Goal: Check status: Check status

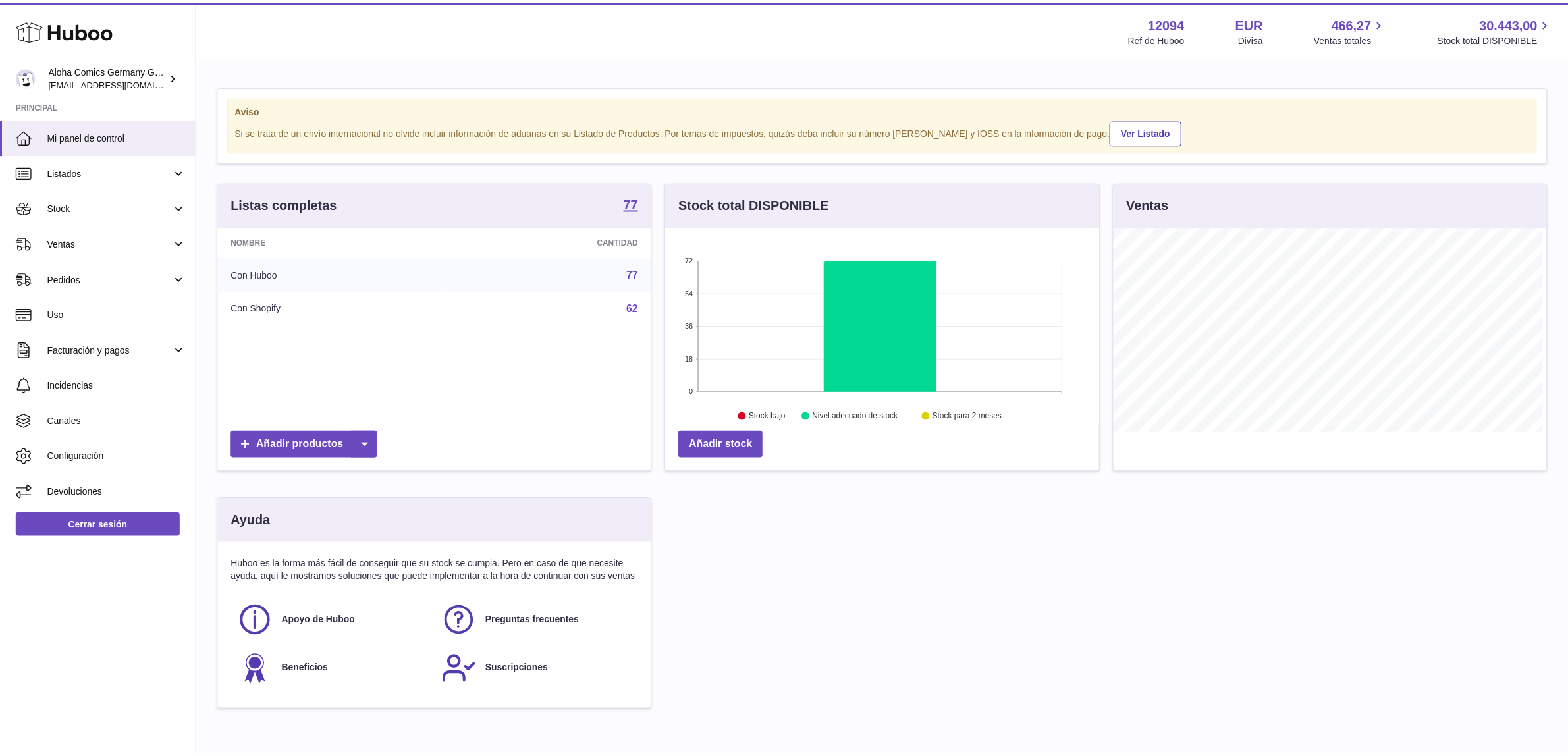
scroll to position [205, 437]
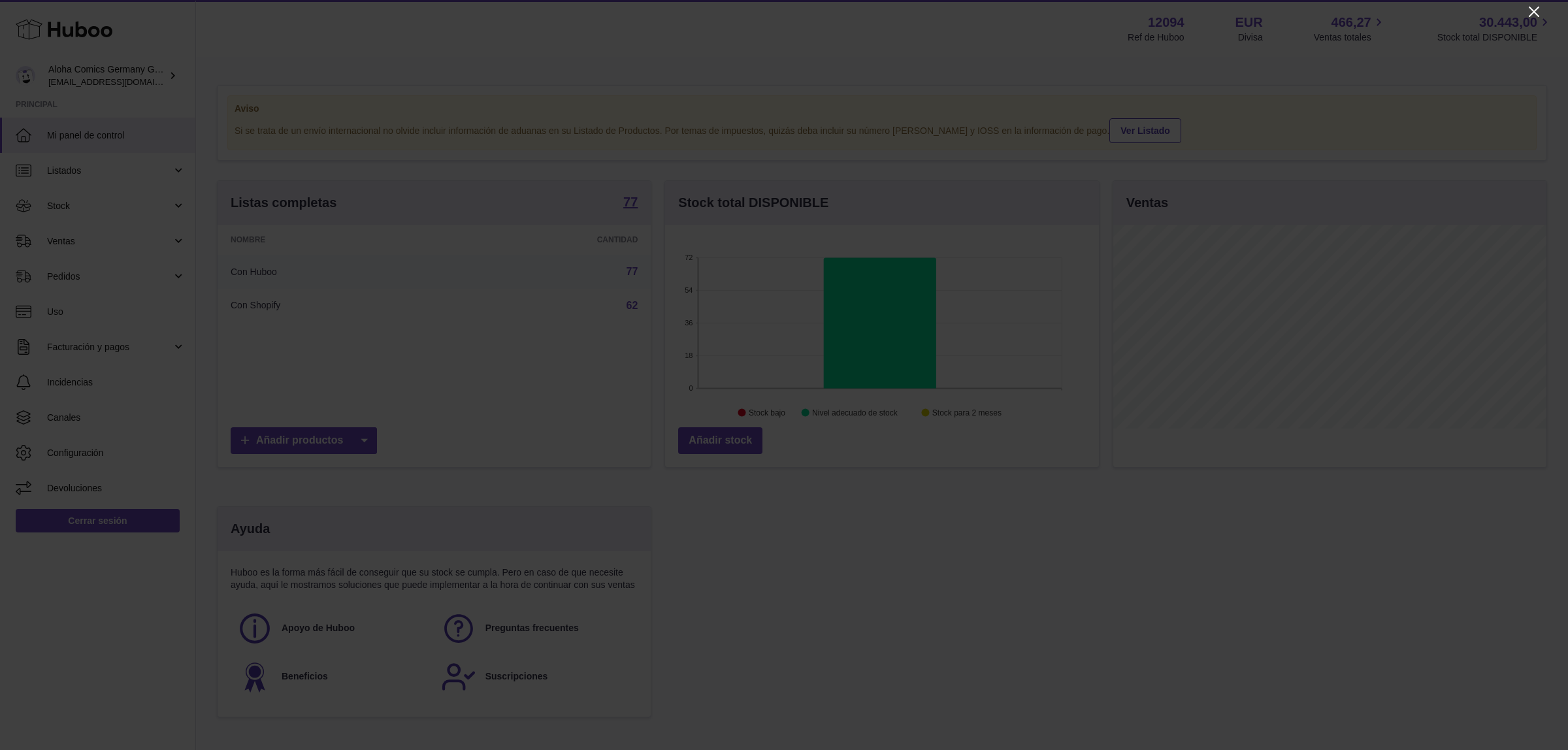
click at [1537, 15] on icon "Close" at bounding box center [1533, 11] width 10 height 10
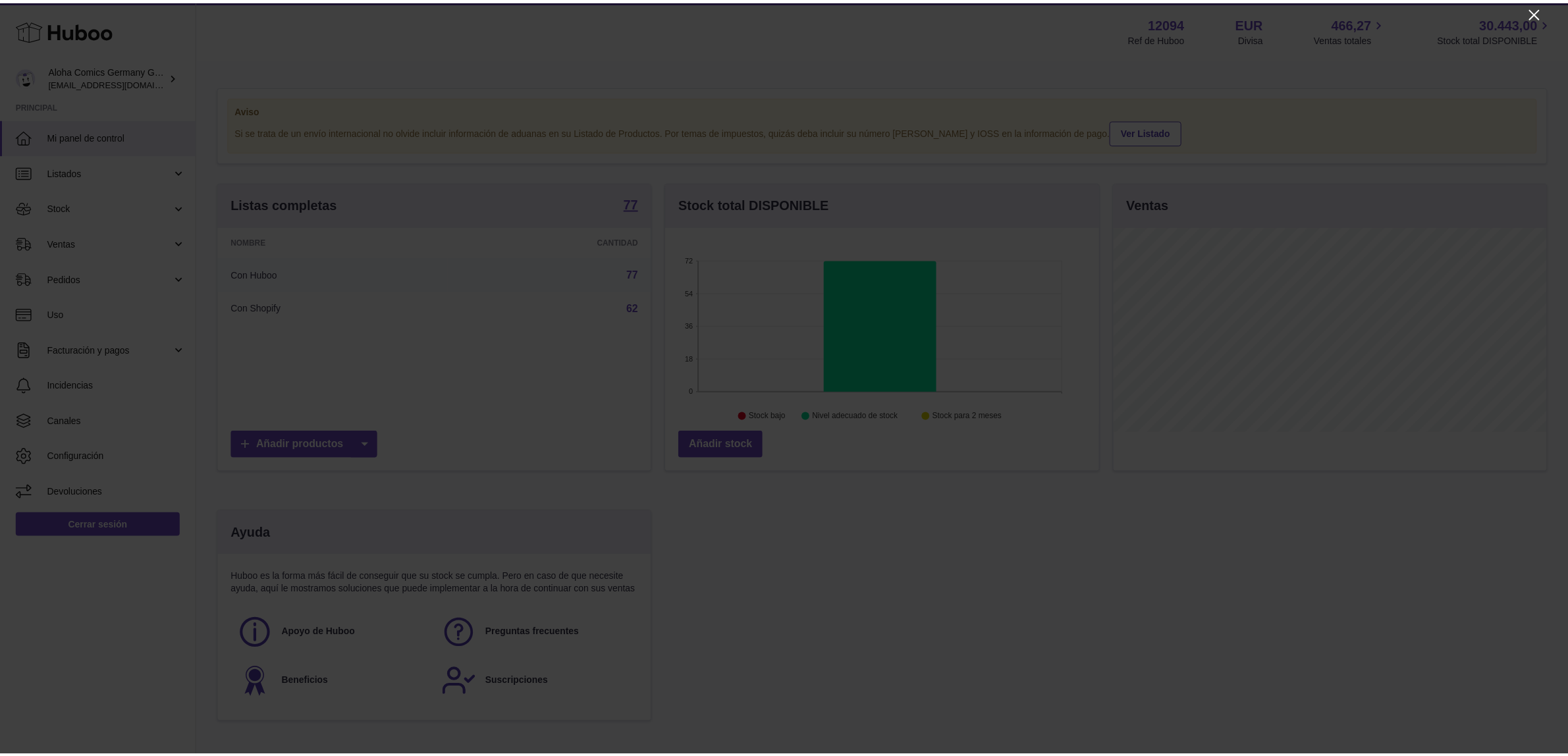
scroll to position [658293, 658153]
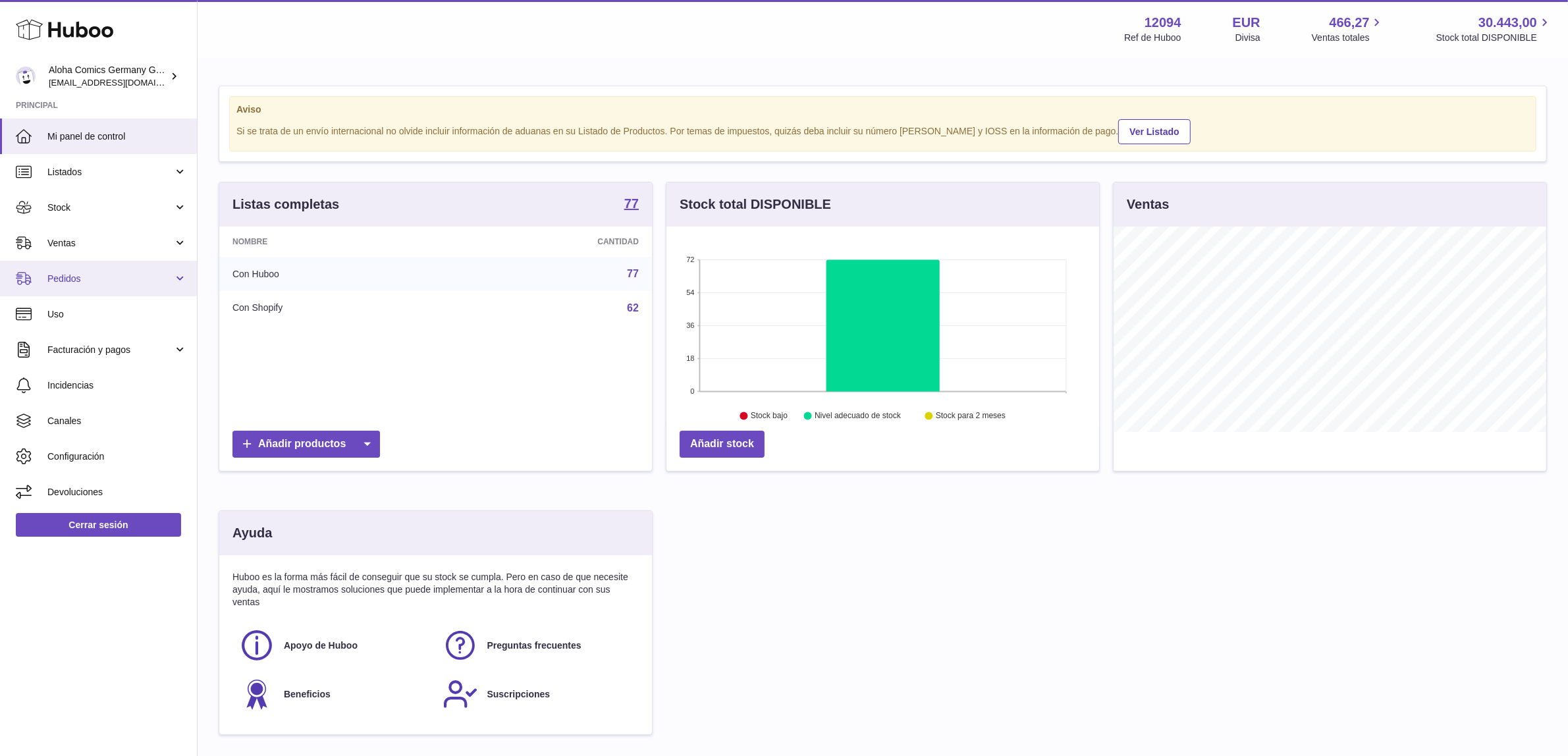
click at [107, 266] on link "Pedidos" at bounding box center [98, 278] width 197 height 36
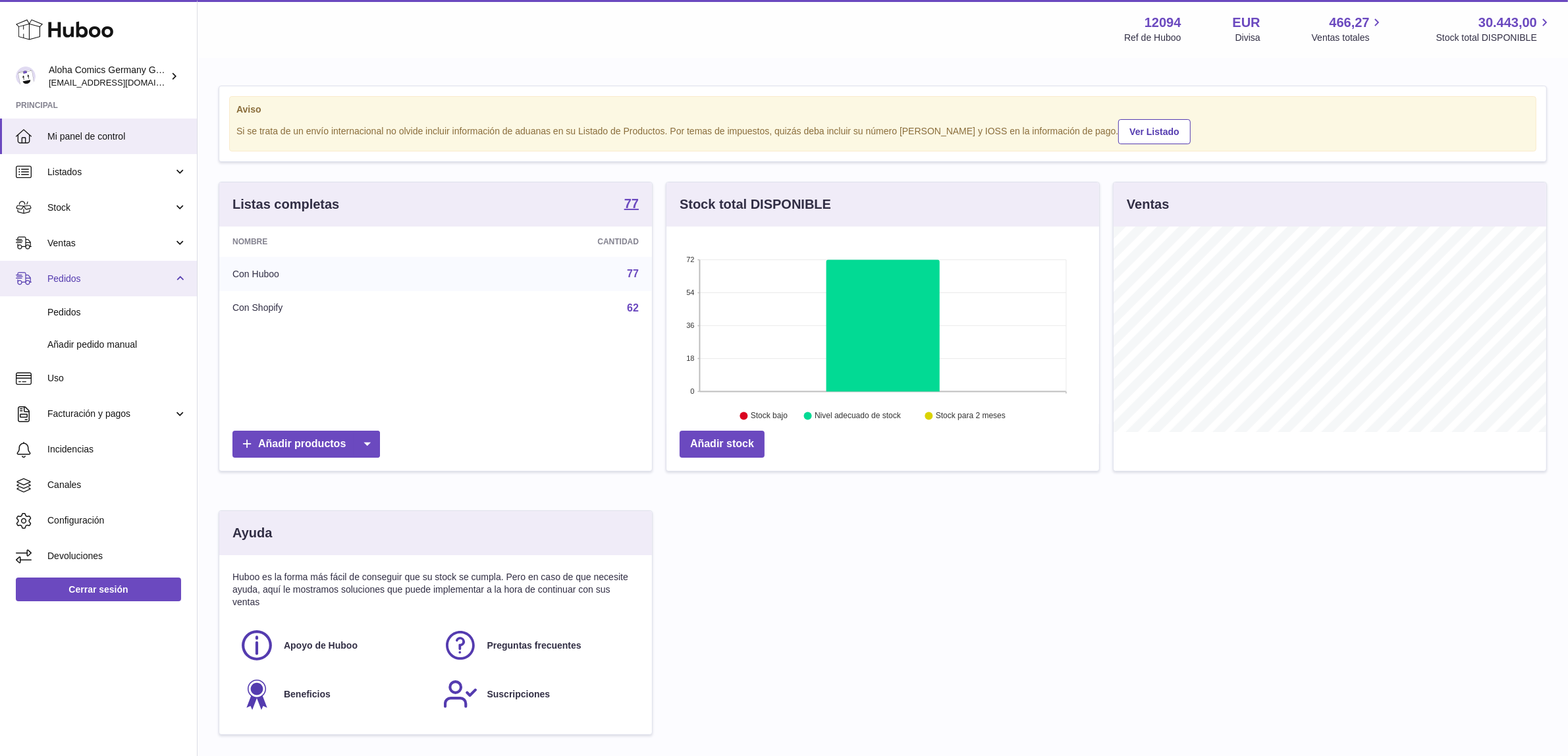
click at [107, 266] on link "Pedidos" at bounding box center [98, 278] width 197 height 36
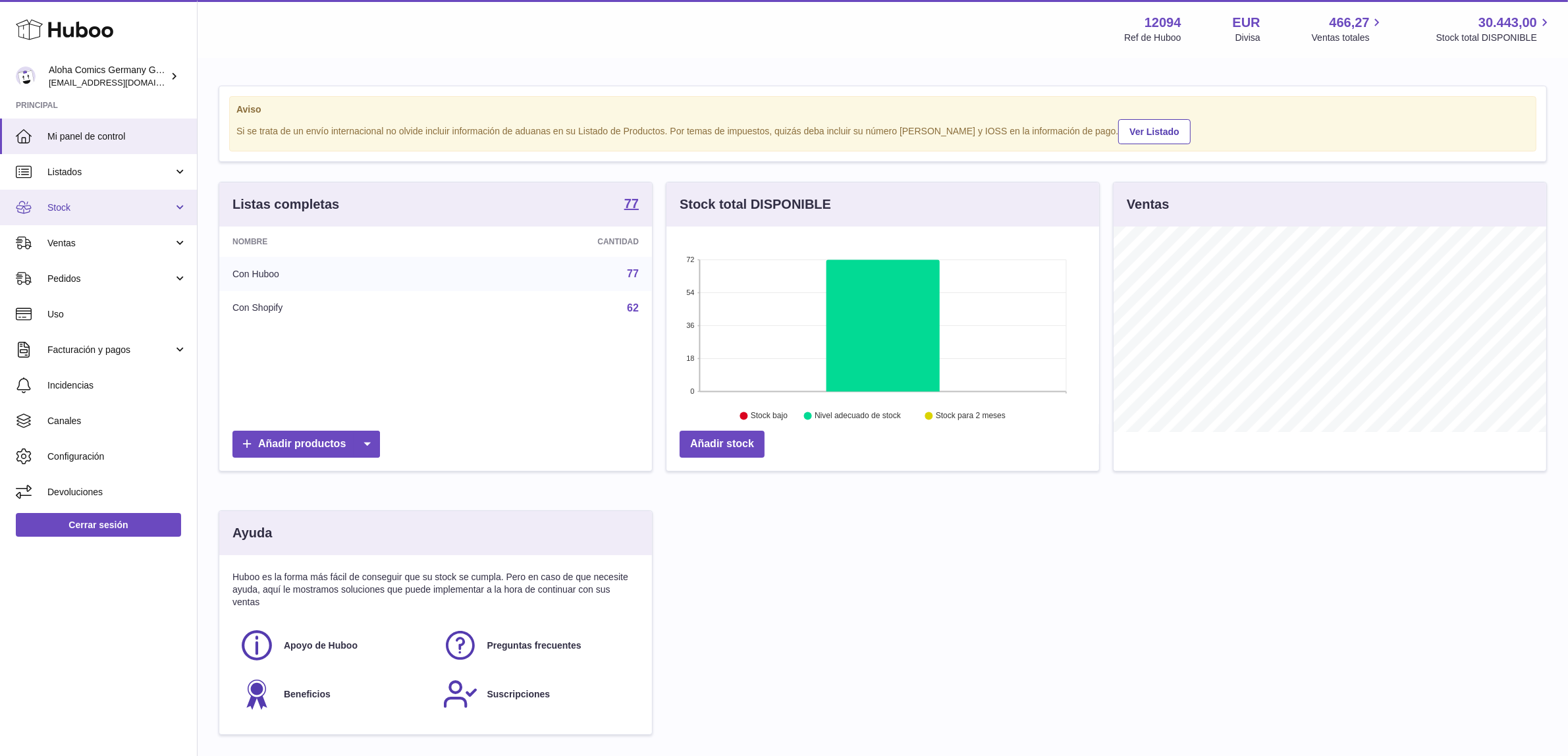
click at [105, 212] on span "Stock" at bounding box center [110, 208] width 126 height 13
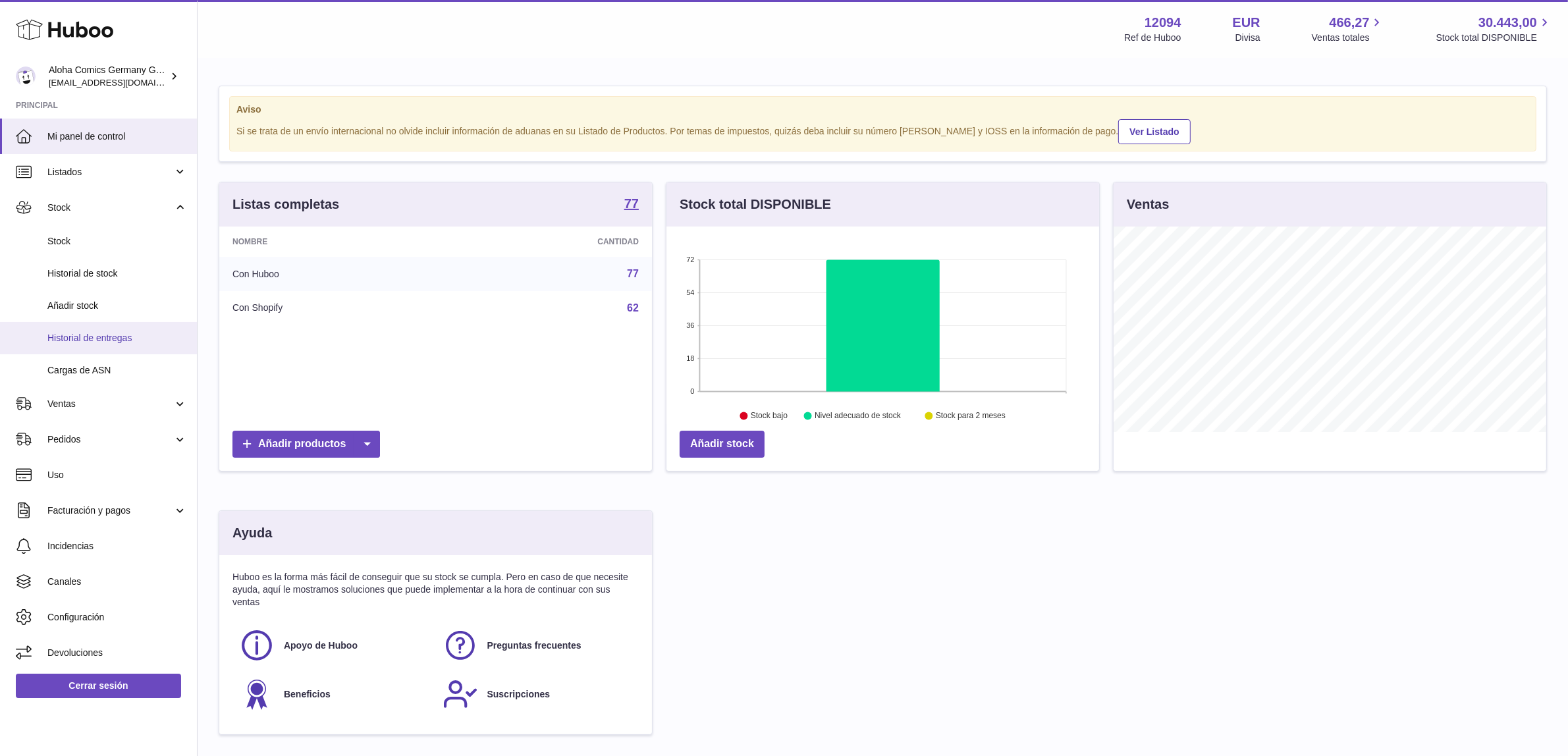
click at [112, 343] on span "Historial de entregas" at bounding box center [117, 338] width 140 height 13
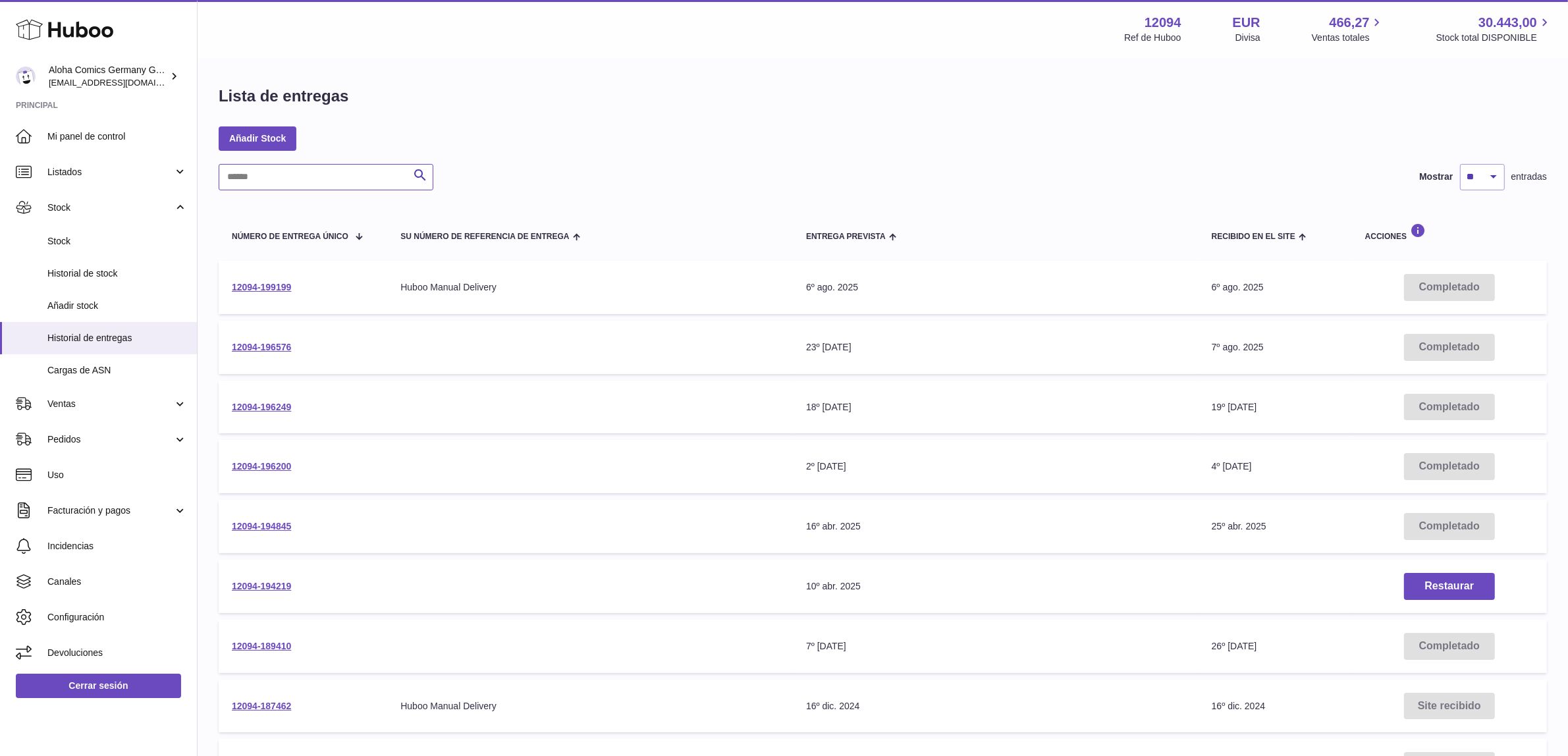
click at [267, 186] on input "text" at bounding box center [326, 177] width 215 height 27
paste input "**********"
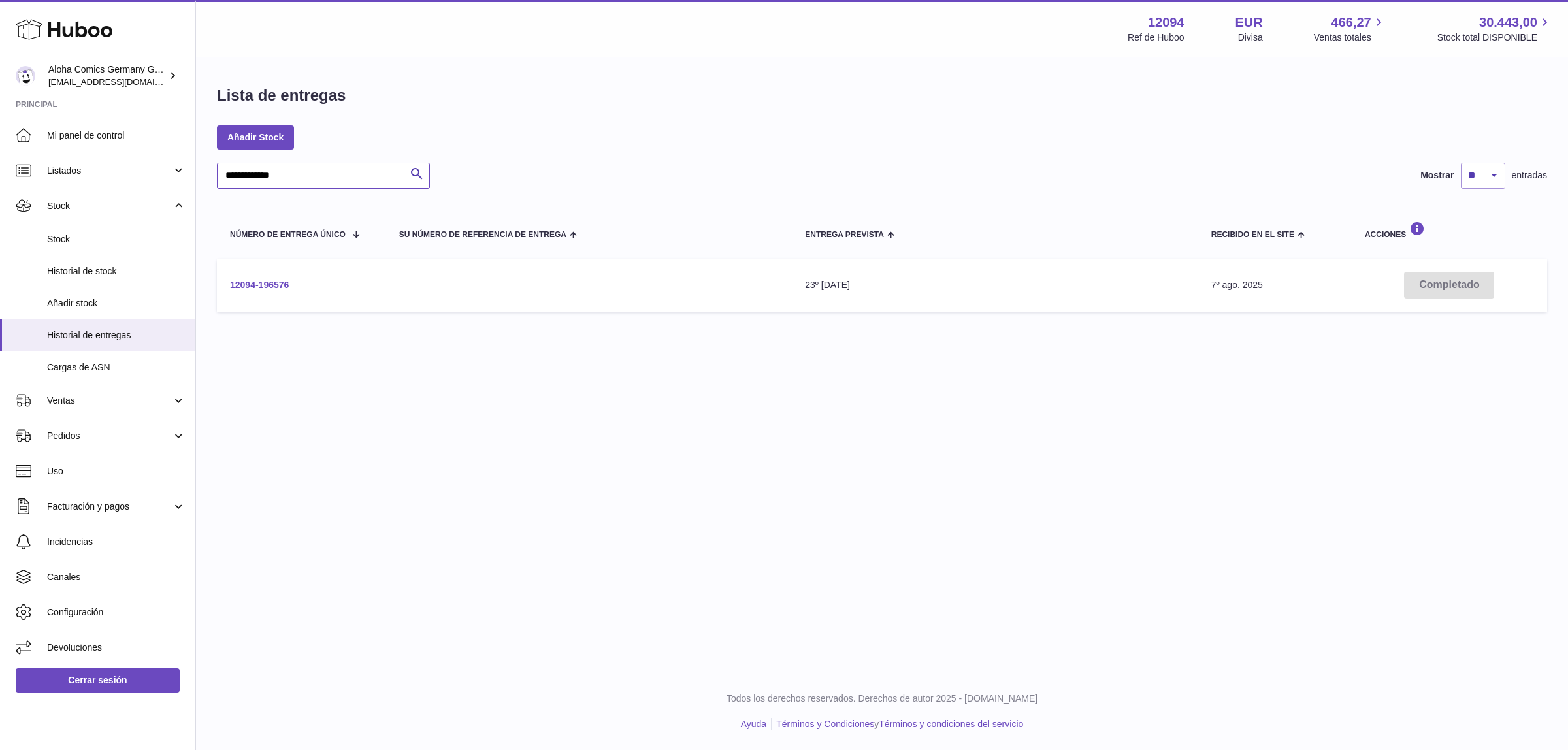
type input "**********"
click at [284, 286] on link "12094-196576" at bounding box center [259, 284] width 59 height 10
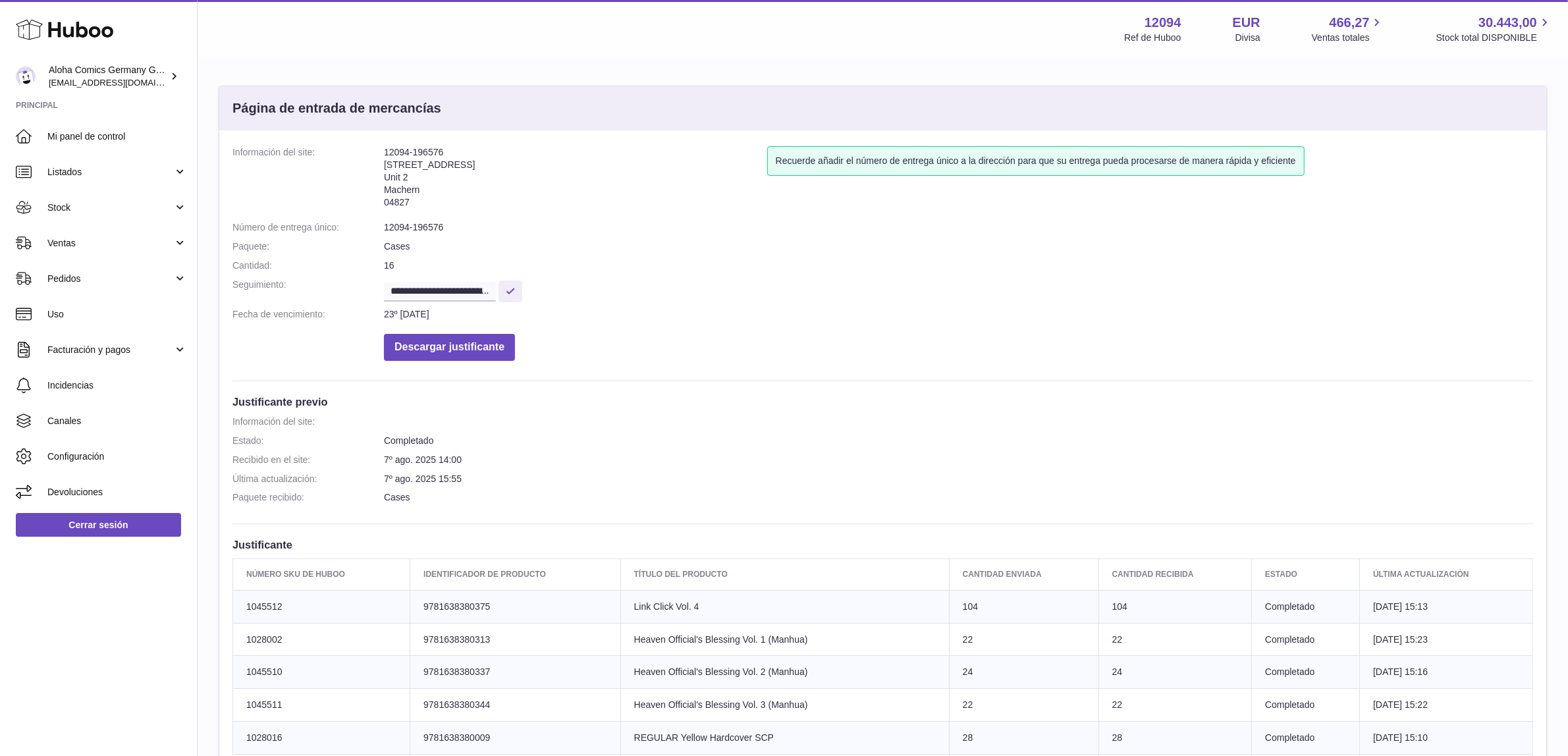
drag, startPoint x: 384, startPoint y: 149, endPoint x: 461, endPoint y: 197, distance: 90.7
click at [461, 197] on address "12094-196576 Zweenfurther Straße 10 Unit 2 Machern 04827" at bounding box center [575, 181] width 384 height 68
click at [575, 202] on address "12094-196576 Zweenfurther Straße 10 Unit 2 Machern 04827" at bounding box center [575, 181] width 384 height 68
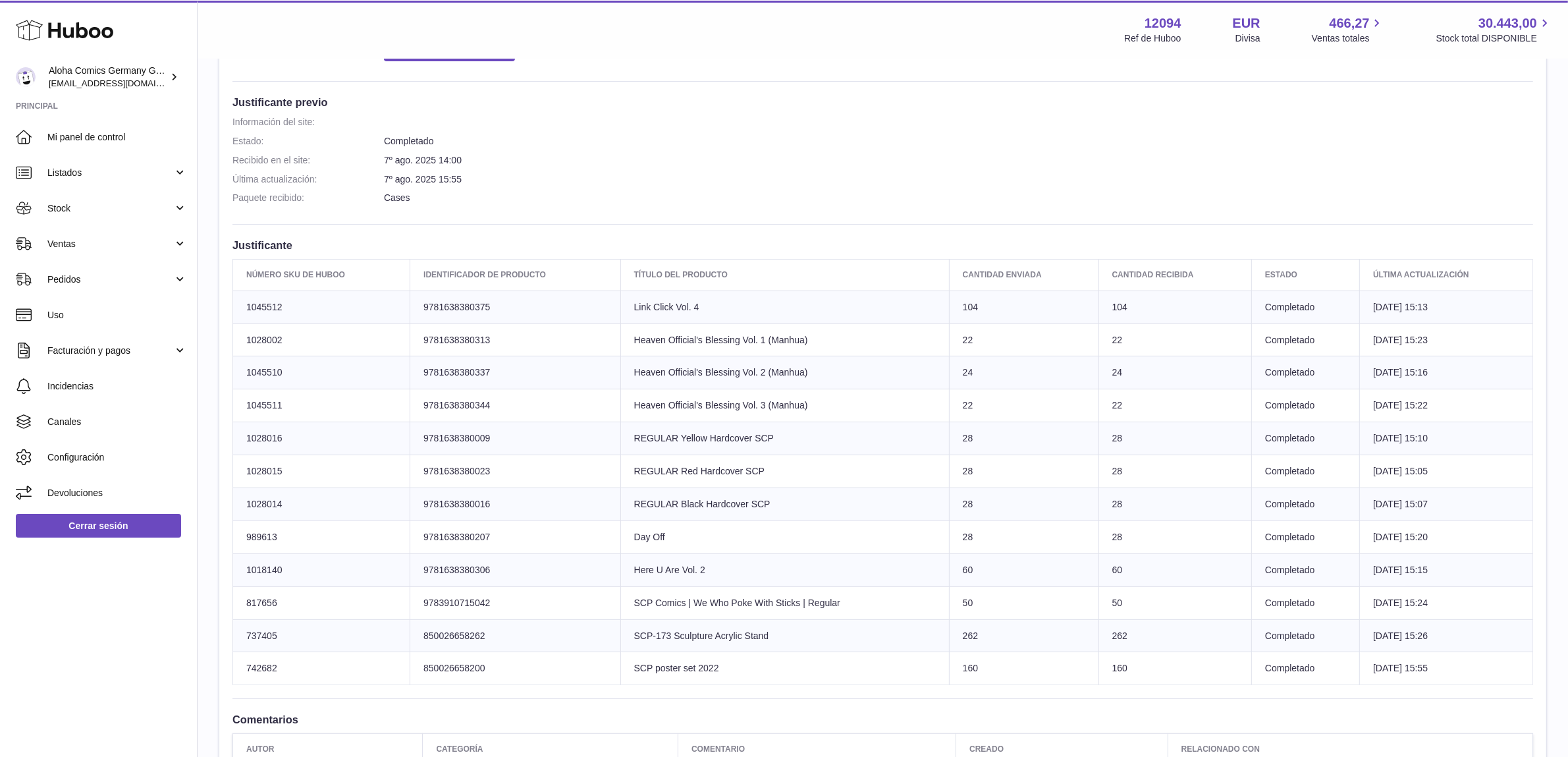
scroll to position [329, 0]
